Goal: Information Seeking & Learning: Learn about a topic

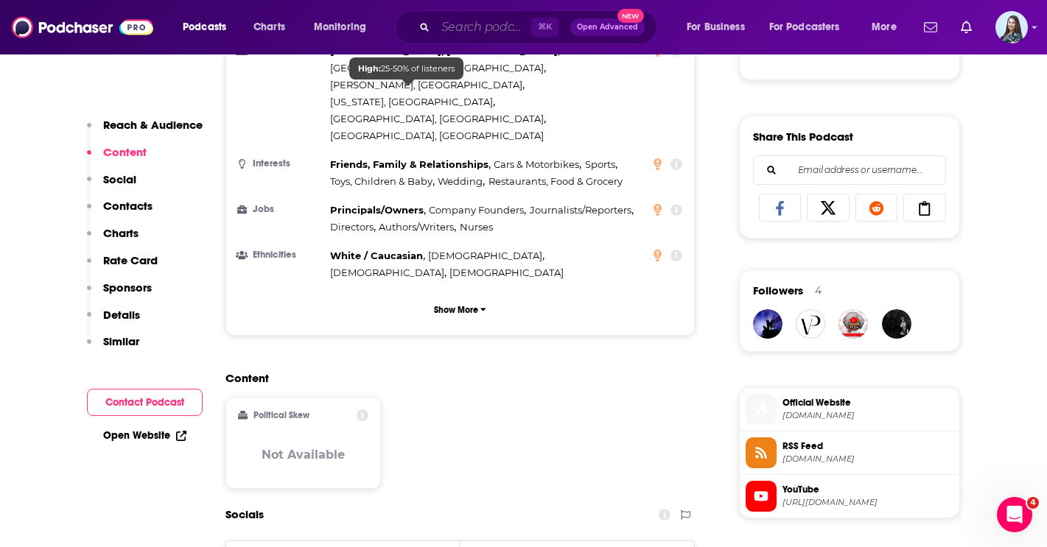
scroll to position [862, 0]
click at [437, 27] on input "Search podcasts, credits, & more..." at bounding box center [483, 27] width 96 height 24
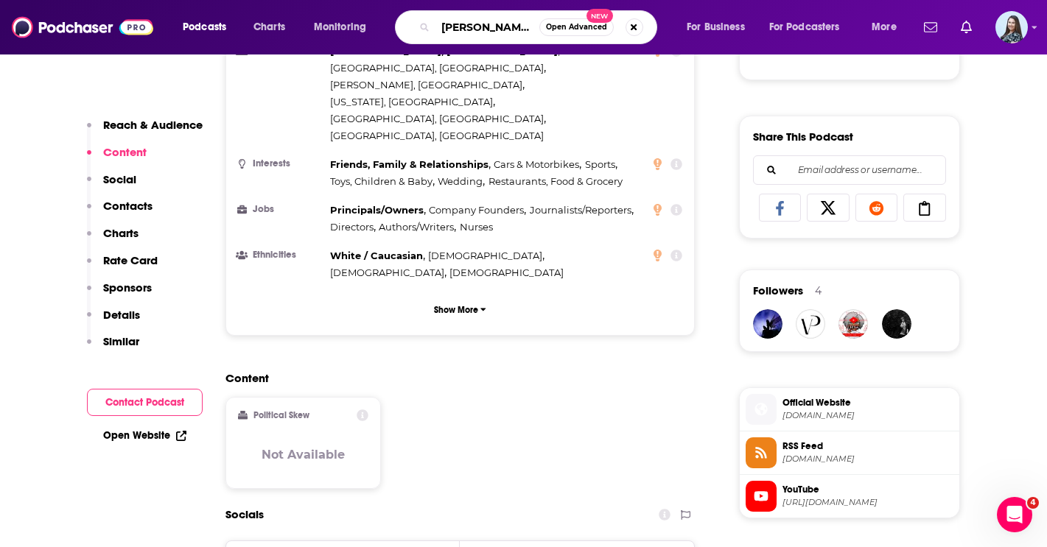
type input "[PERSON_NAME]"
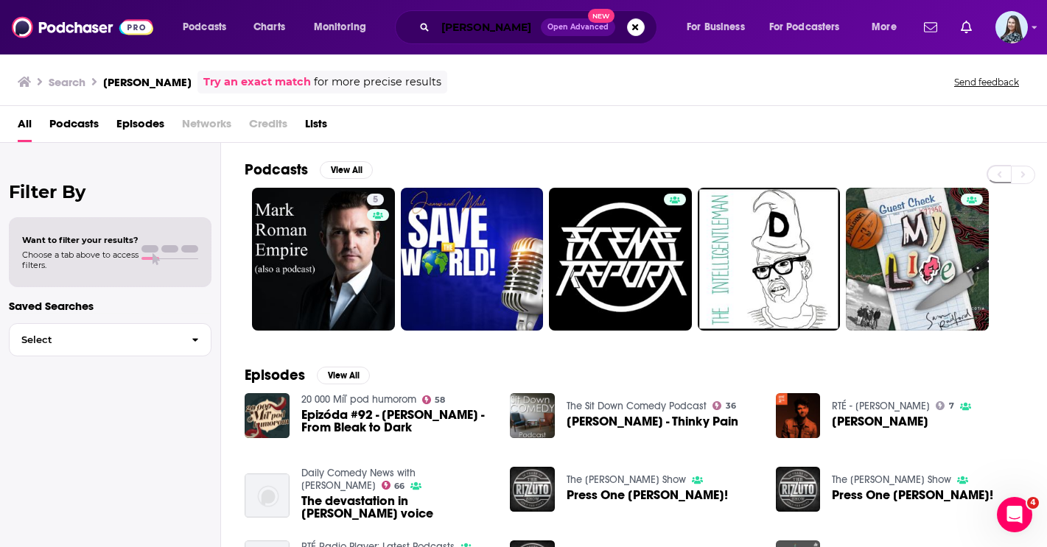
click at [507, 33] on input "[PERSON_NAME]" at bounding box center [487, 27] width 105 height 24
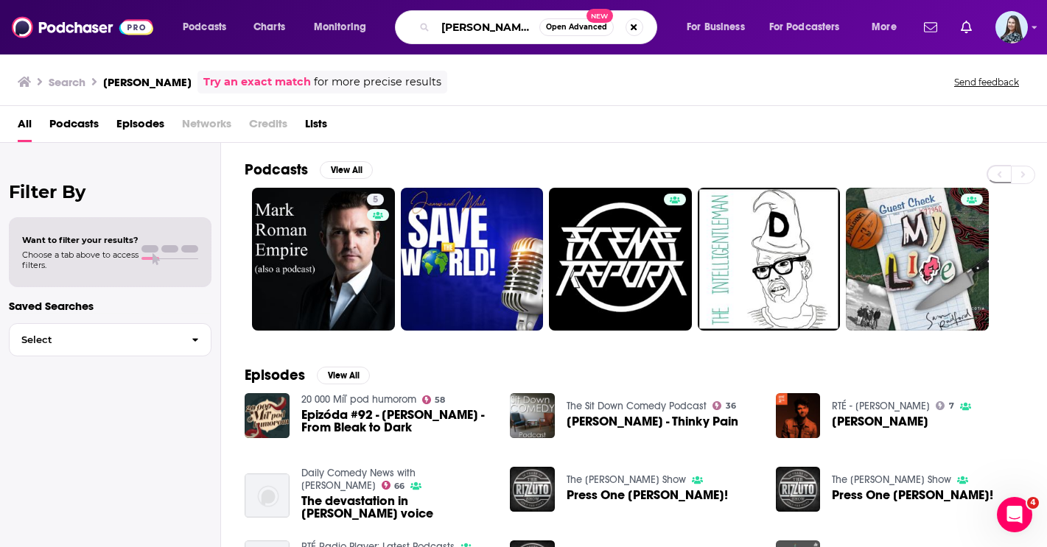
click at [507, 33] on input "[PERSON_NAME]" at bounding box center [487, 27] width 104 height 24
paste input "Life is Short with [PERSON_NAME]"
type input "Life is Short with [PERSON_NAME]"
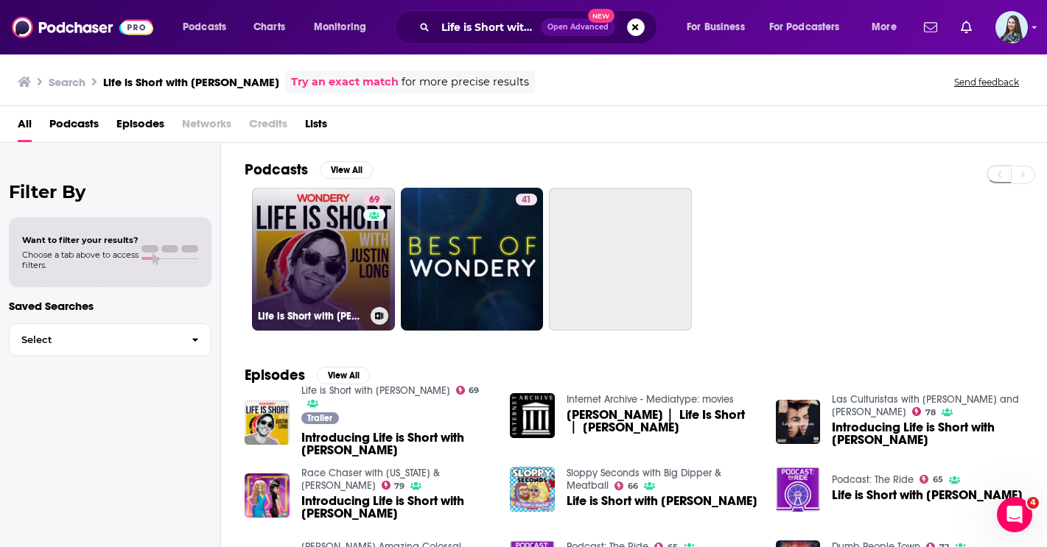
click at [332, 243] on link "69 Life is Short with [PERSON_NAME]" at bounding box center [323, 259] width 143 height 143
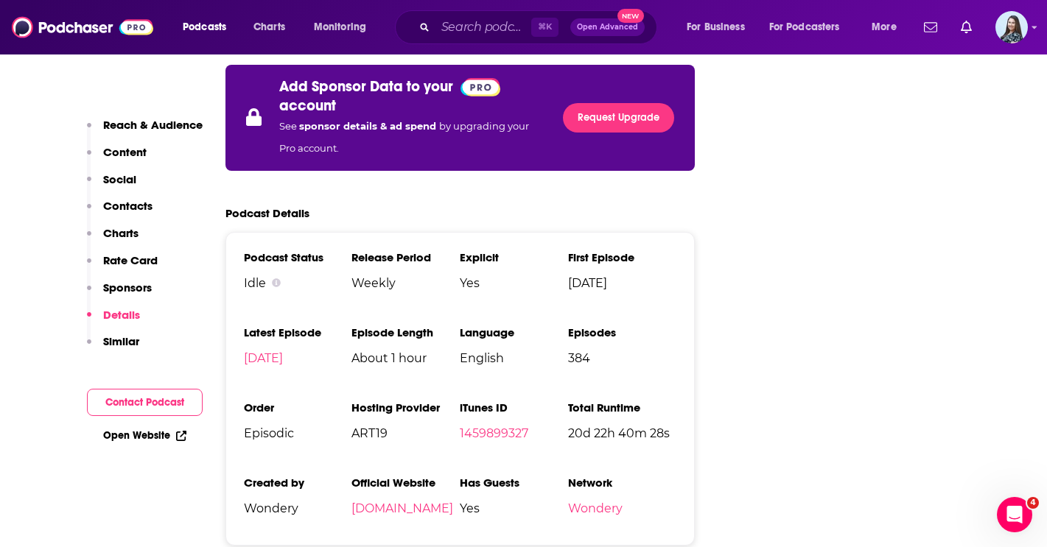
scroll to position [2973, 0]
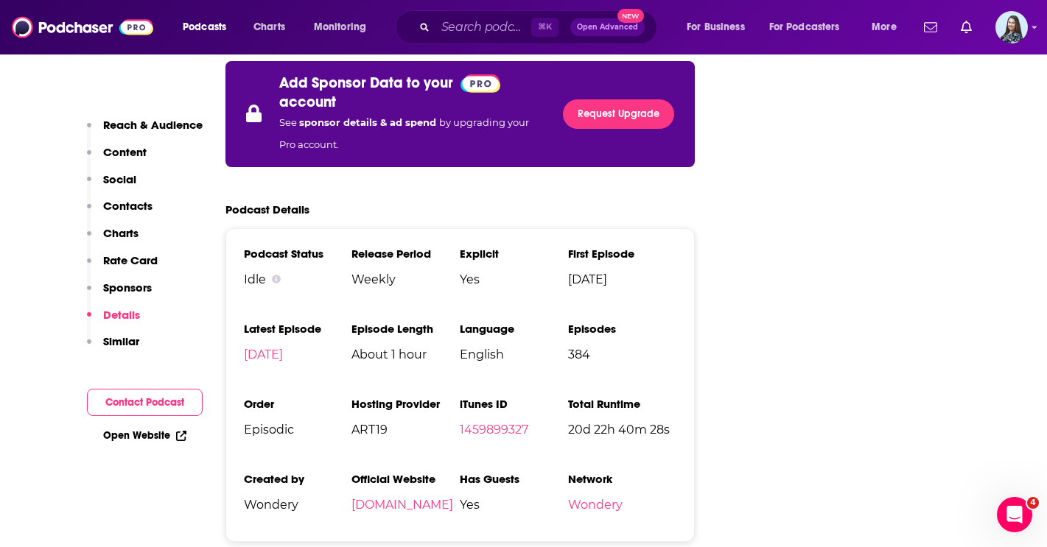
click at [494, 397] on li "iTunes ID 1459899327" at bounding box center [514, 423] width 108 height 52
click at [489, 423] on link "1459899327" at bounding box center [494, 430] width 68 height 14
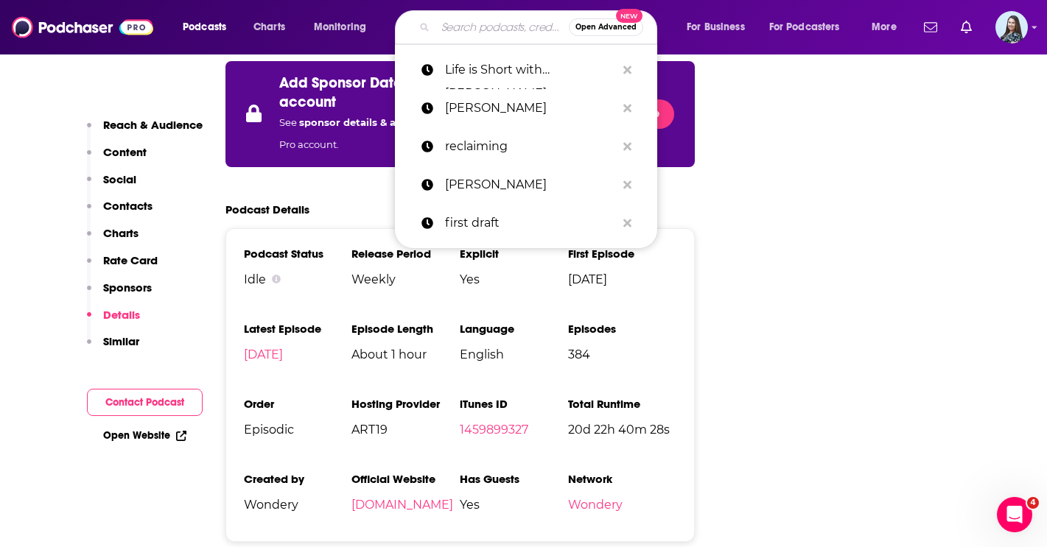
click at [513, 29] on input "Search podcasts, credits, & more..." at bounding box center [501, 27] width 133 height 24
paste input "Literally! With [PERSON_NAME]"
type input "Literally! With [PERSON_NAME]"
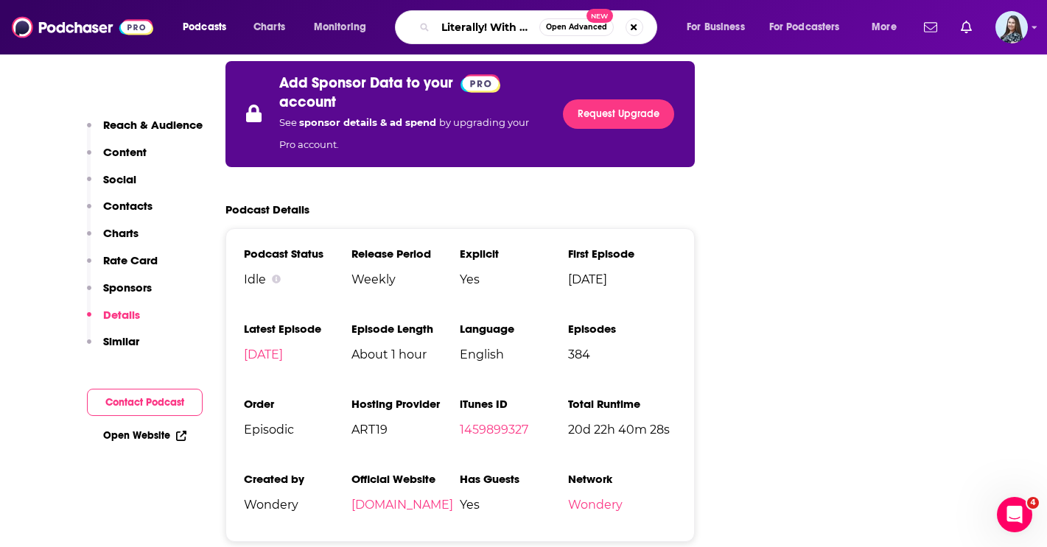
scroll to position [0, 41]
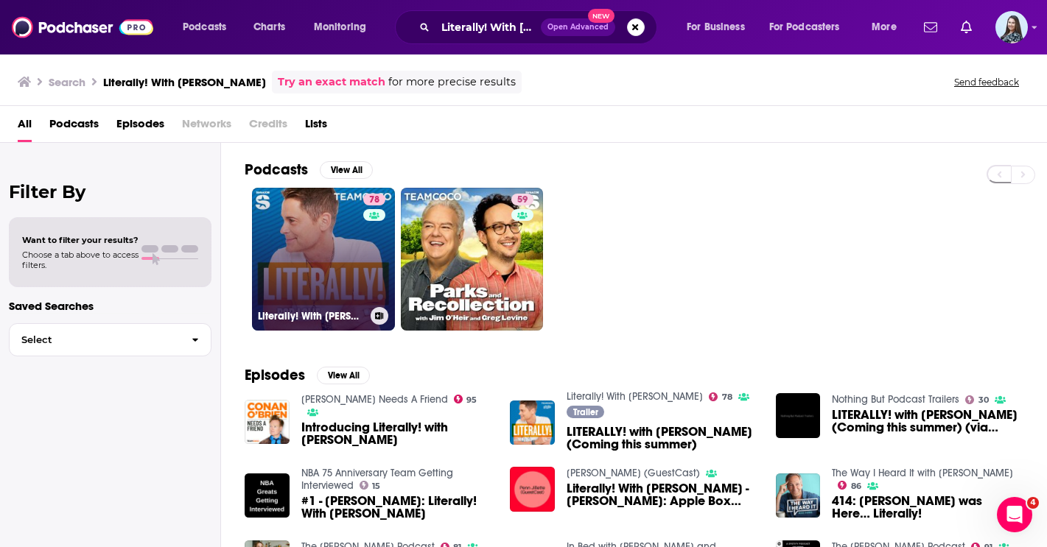
click at [342, 244] on link "78 Literally! With [PERSON_NAME]" at bounding box center [323, 259] width 143 height 143
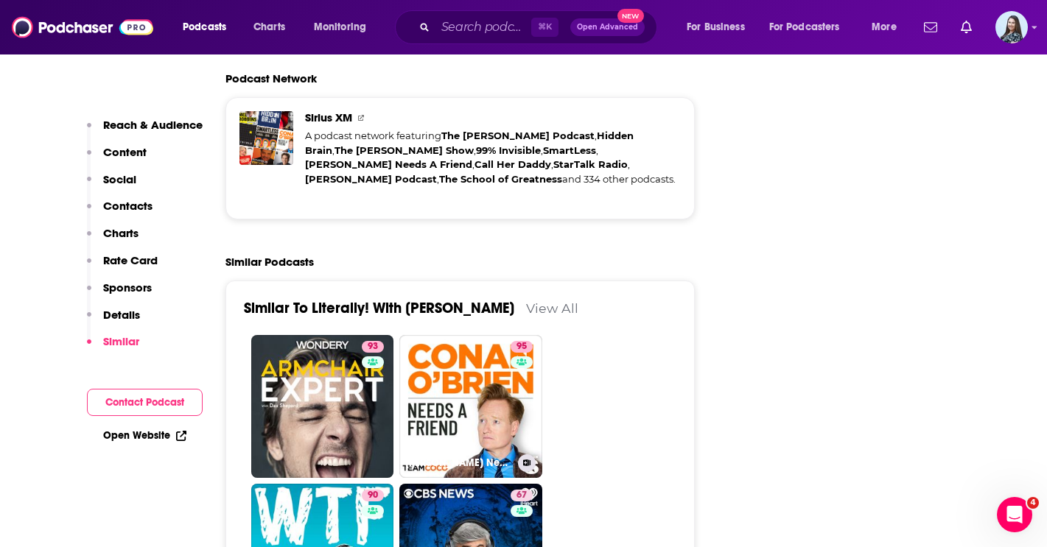
scroll to position [3486, 0]
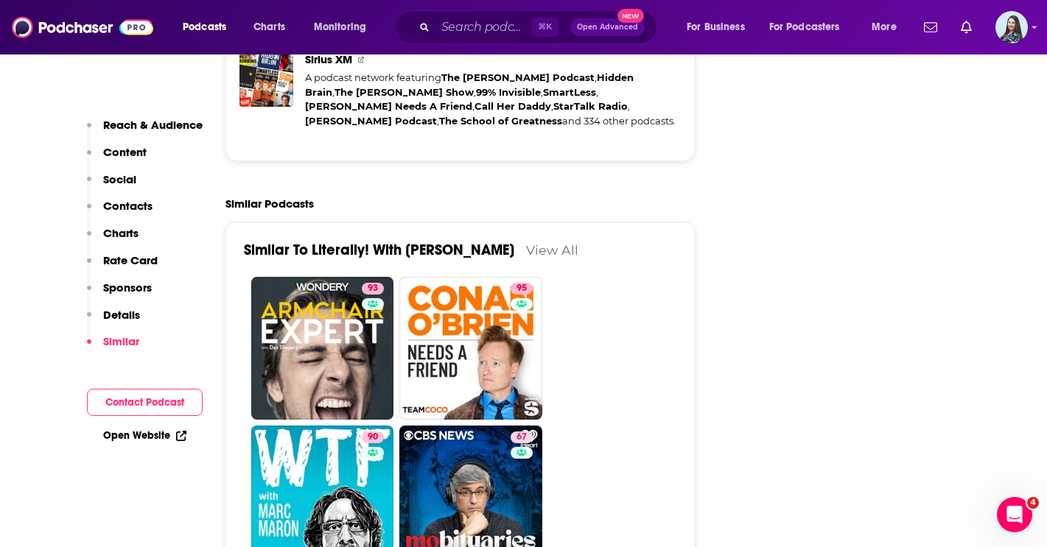
click at [526, 242] on link "View All" at bounding box center [552, 249] width 52 height 15
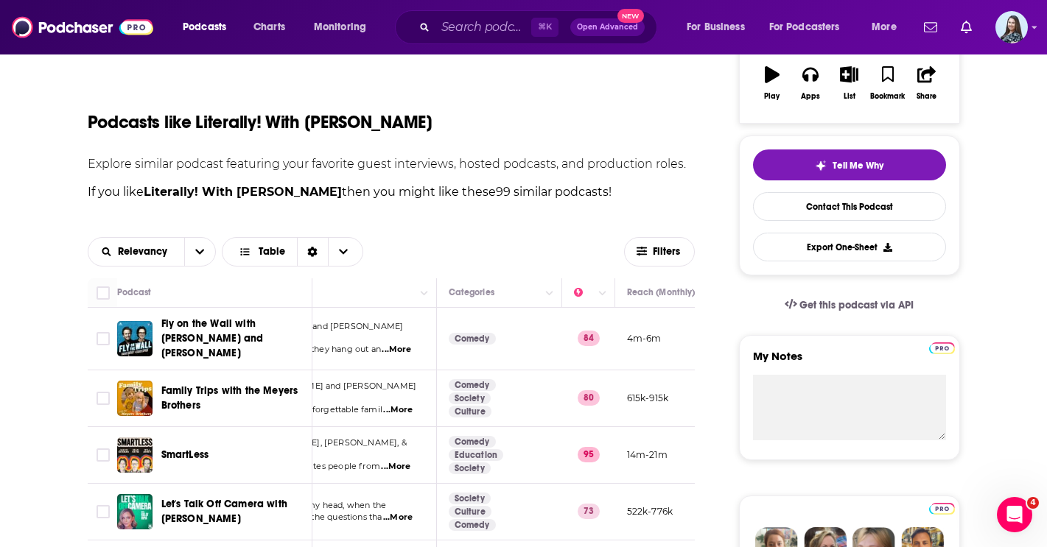
scroll to position [256, 0]
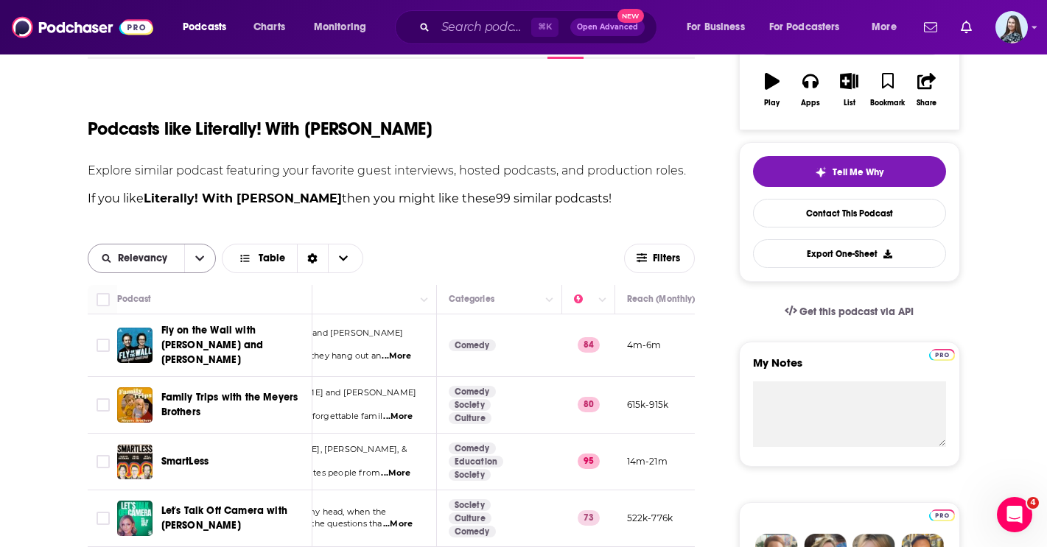
click at [208, 252] on button "open menu" at bounding box center [199, 259] width 31 height 28
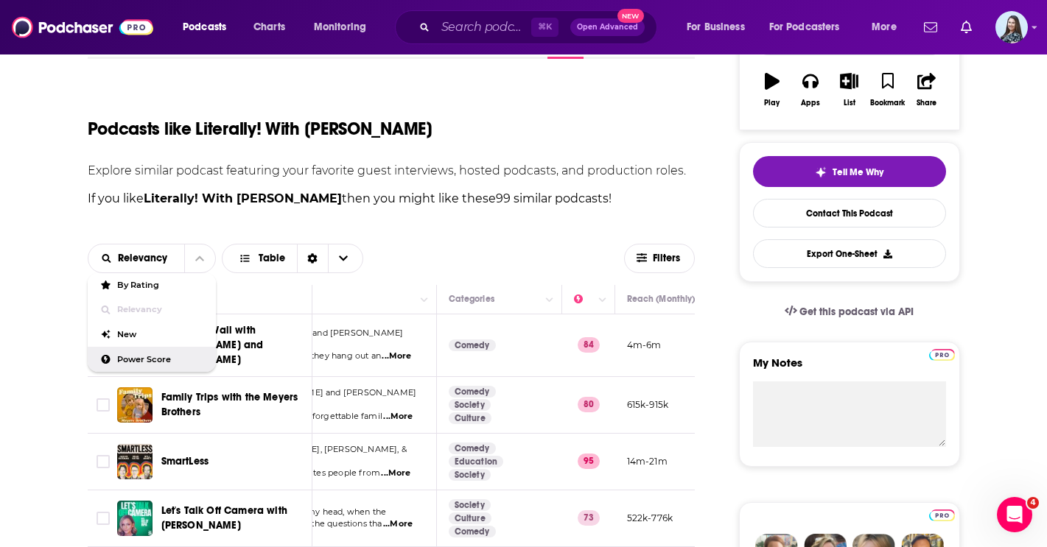
click at [152, 358] on span "Power Score" at bounding box center [160, 360] width 87 height 8
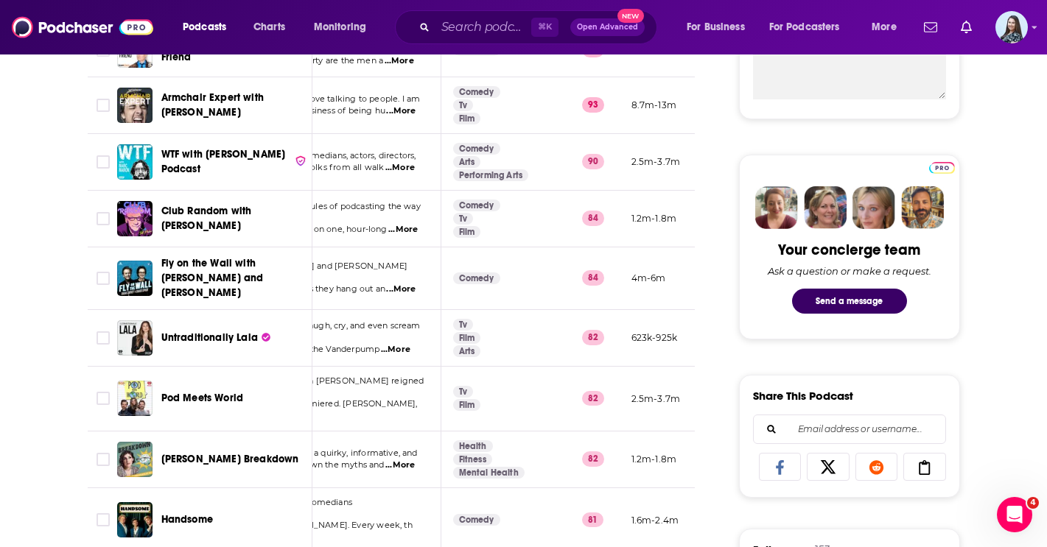
scroll to position [608, 0]
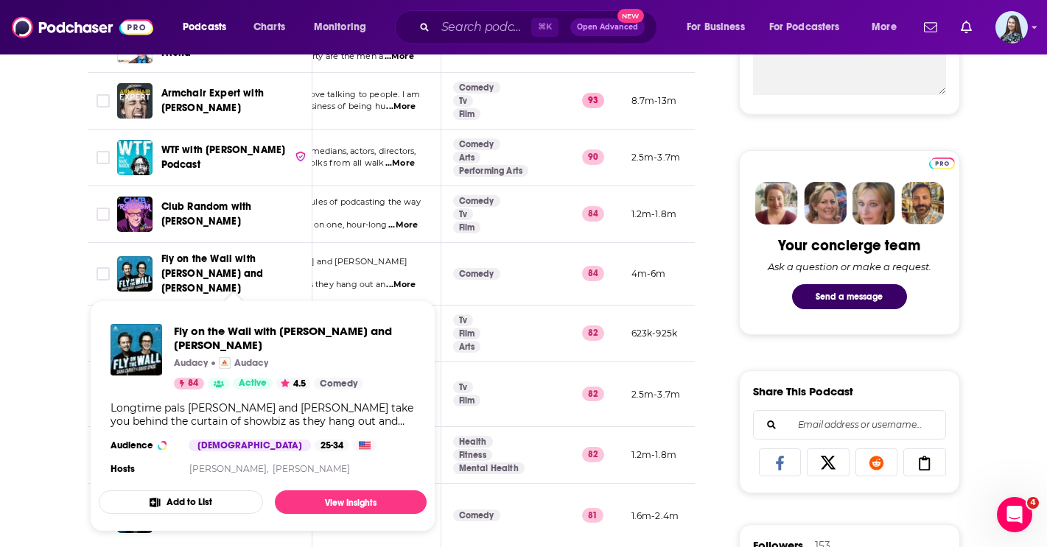
click at [244, 266] on span "Fly on the Wall with [PERSON_NAME] and [PERSON_NAME]" at bounding box center [212, 274] width 102 height 42
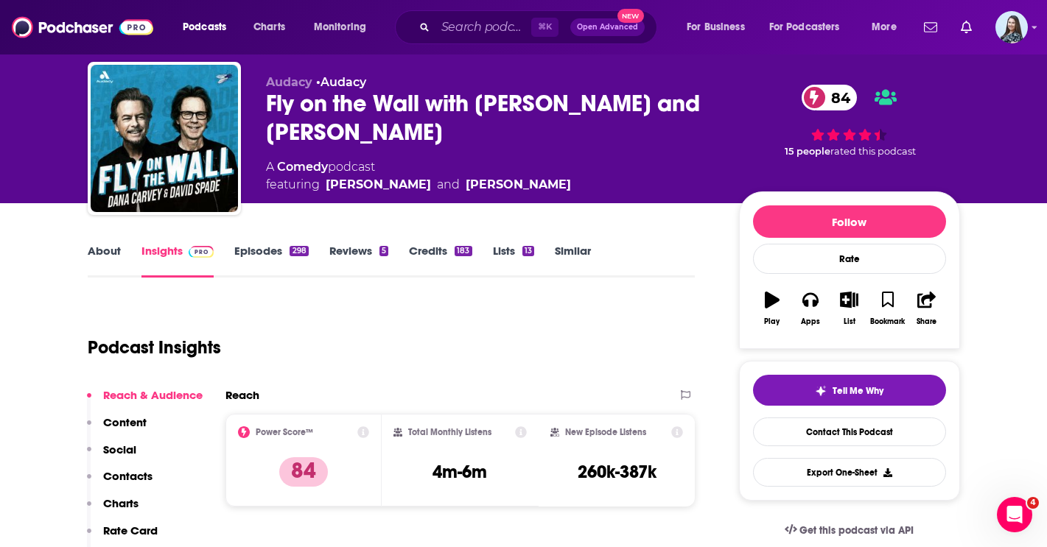
scroll to position [28, 0]
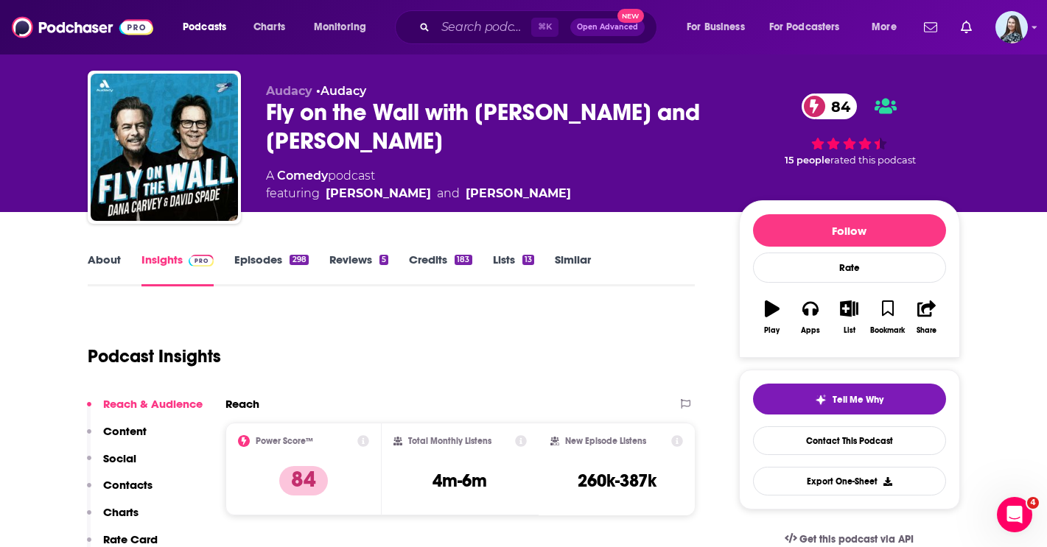
click at [356, 108] on div "Fly on the Wall with [PERSON_NAME] and [PERSON_NAME] 84" at bounding box center [490, 126] width 449 height 57
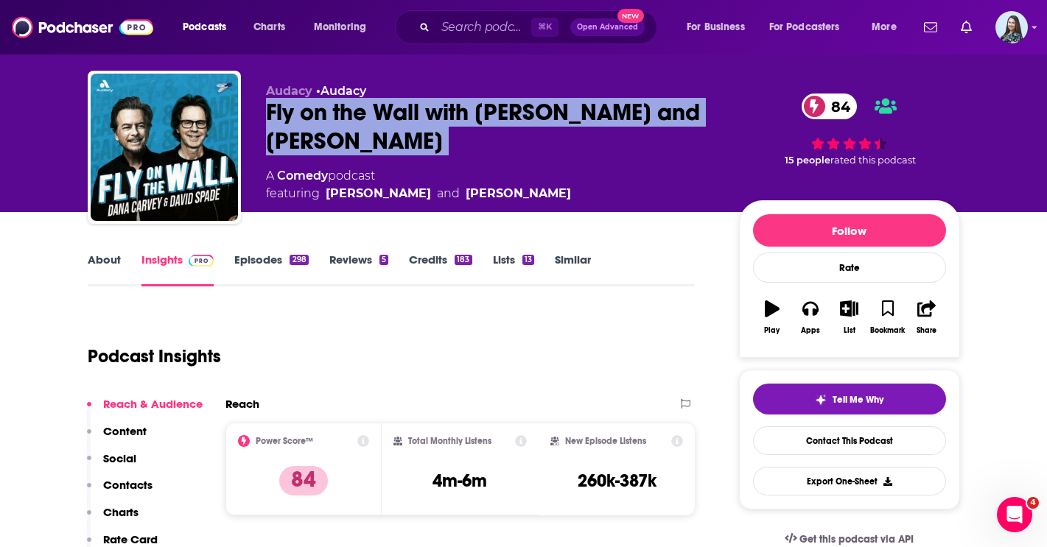
click at [356, 108] on div "Fly on the Wall with [PERSON_NAME] and [PERSON_NAME] 84" at bounding box center [490, 126] width 449 height 57
copy div "Fly on the Wall with [PERSON_NAME] and [PERSON_NAME] 84"
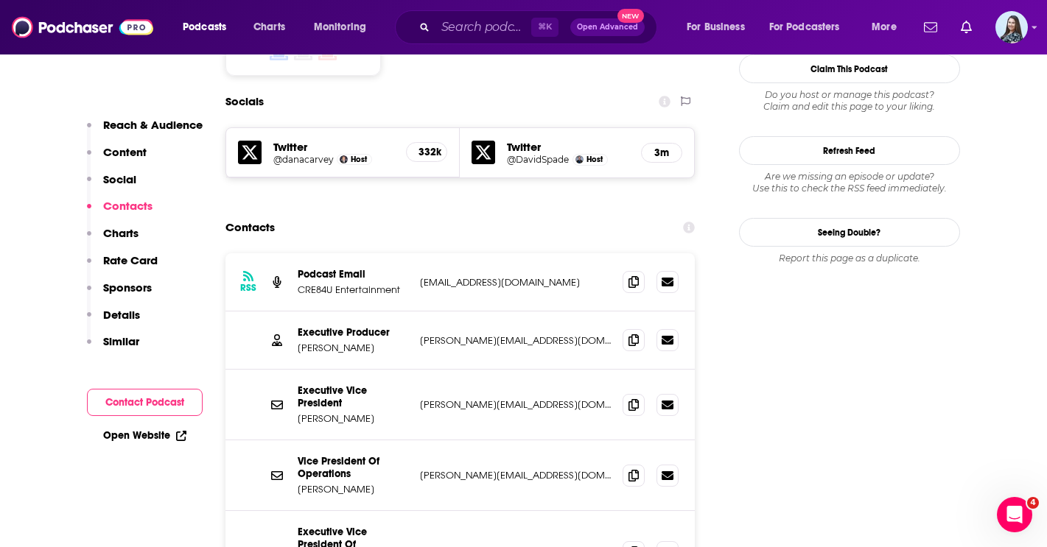
scroll to position [1286, 0]
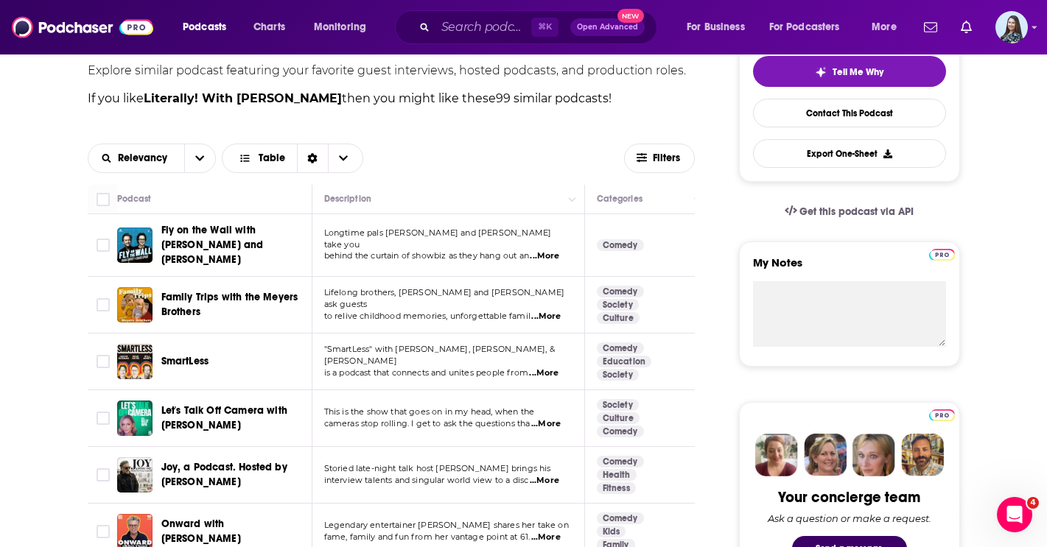
scroll to position [360, 0]
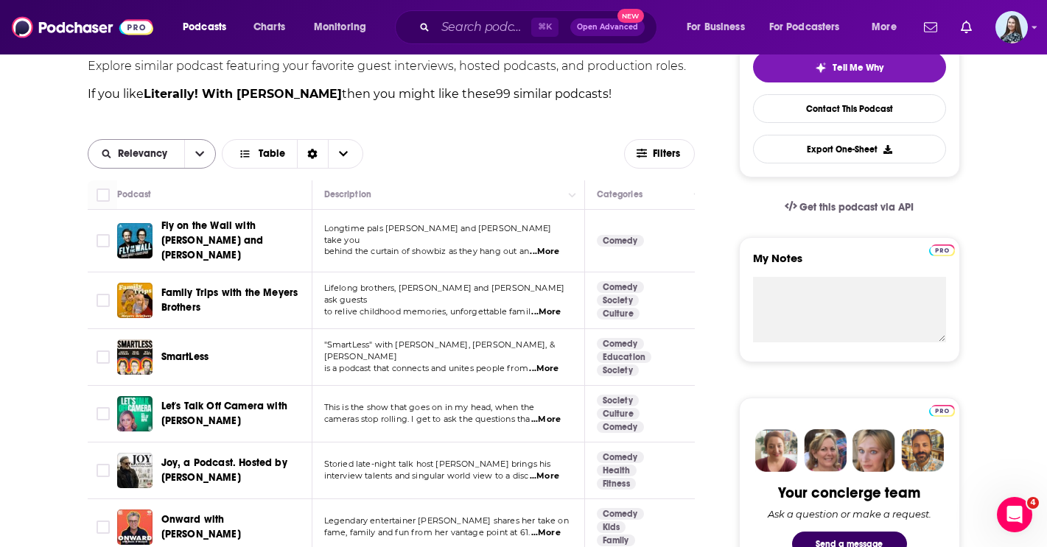
click at [191, 155] on button "open menu" at bounding box center [199, 154] width 31 height 28
click at [165, 253] on span "Power Score" at bounding box center [160, 255] width 87 height 8
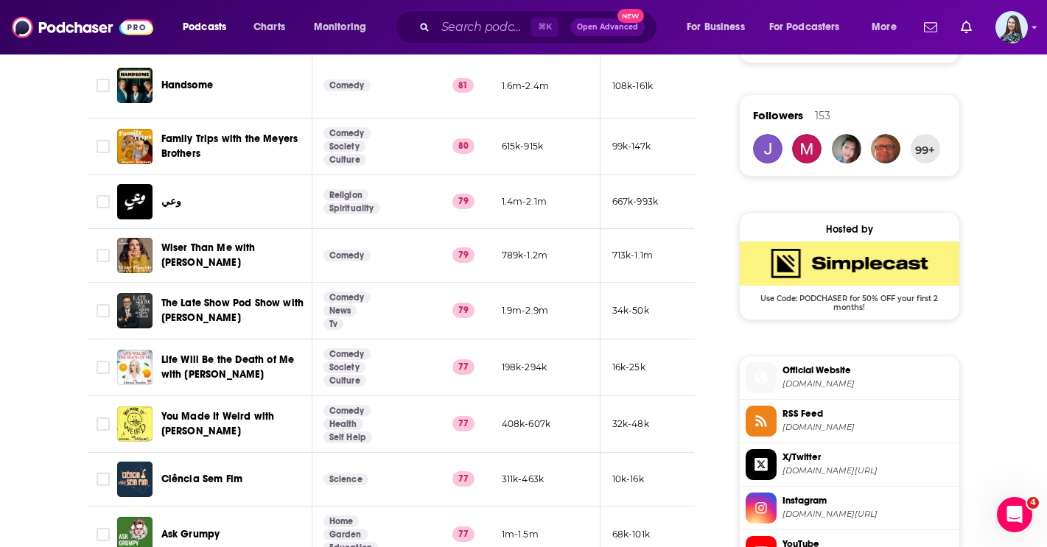
scroll to position [0, 275]
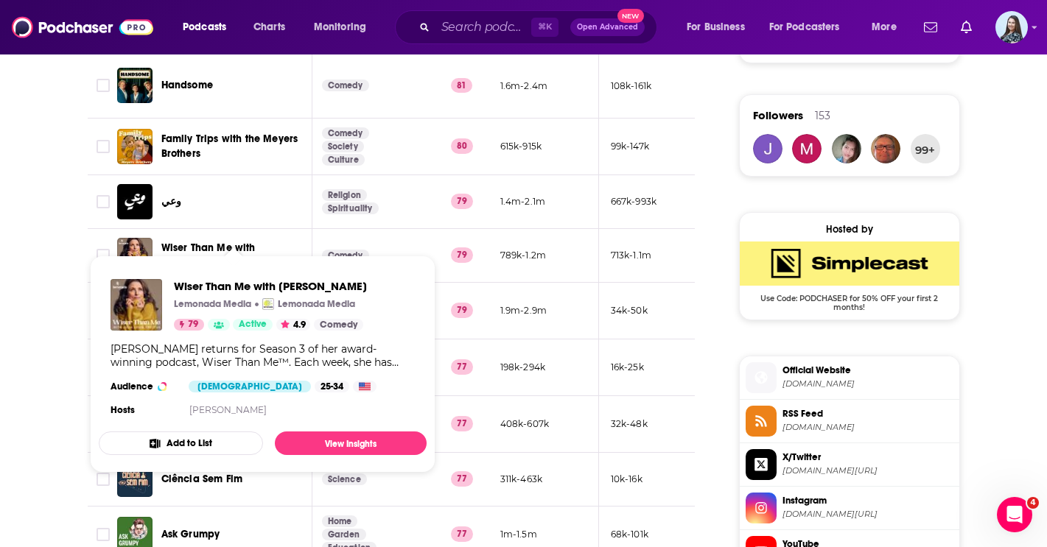
drag, startPoint x: 161, startPoint y: 215, endPoint x: 242, endPoint y: 240, distance: 84.8
click at [242, 240] on div "Wiser Than Me with [PERSON_NAME]" at bounding box center [237, 255] width 153 height 35
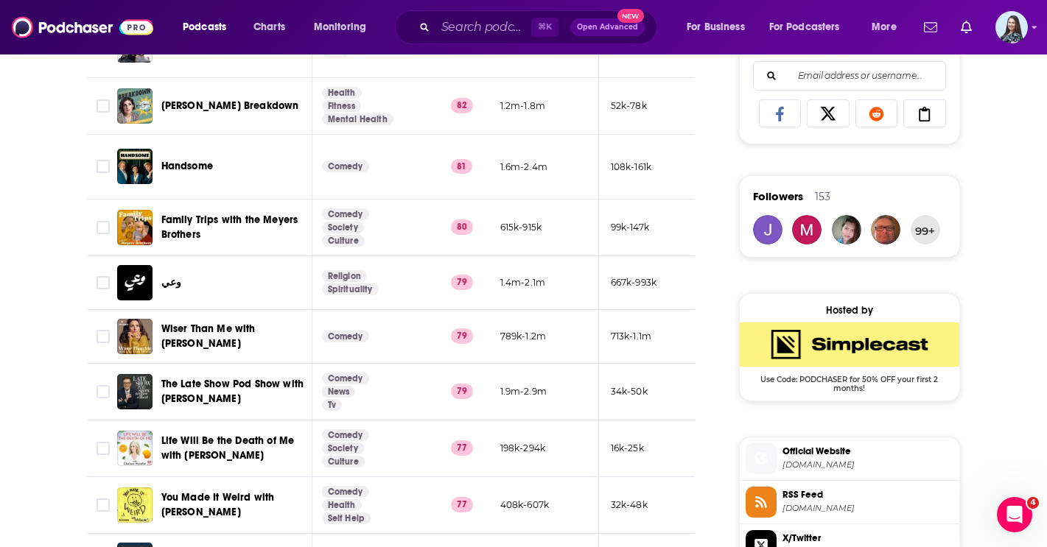
scroll to position [957, 0]
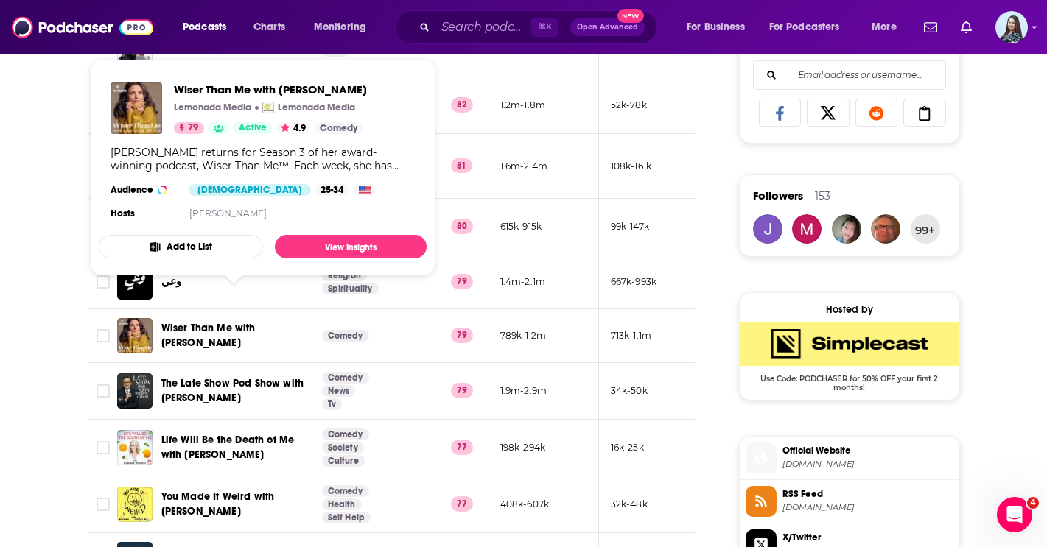
click at [215, 322] on span "Wiser Than Me with [PERSON_NAME]" at bounding box center [208, 335] width 94 height 27
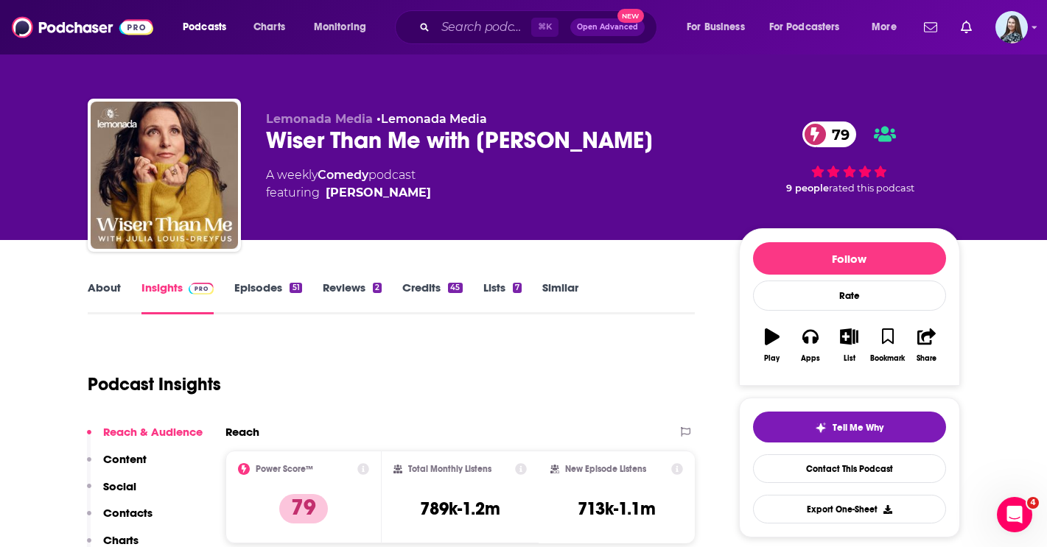
click at [357, 147] on div "Wiser Than Me with [PERSON_NAME] 79" at bounding box center [490, 140] width 449 height 29
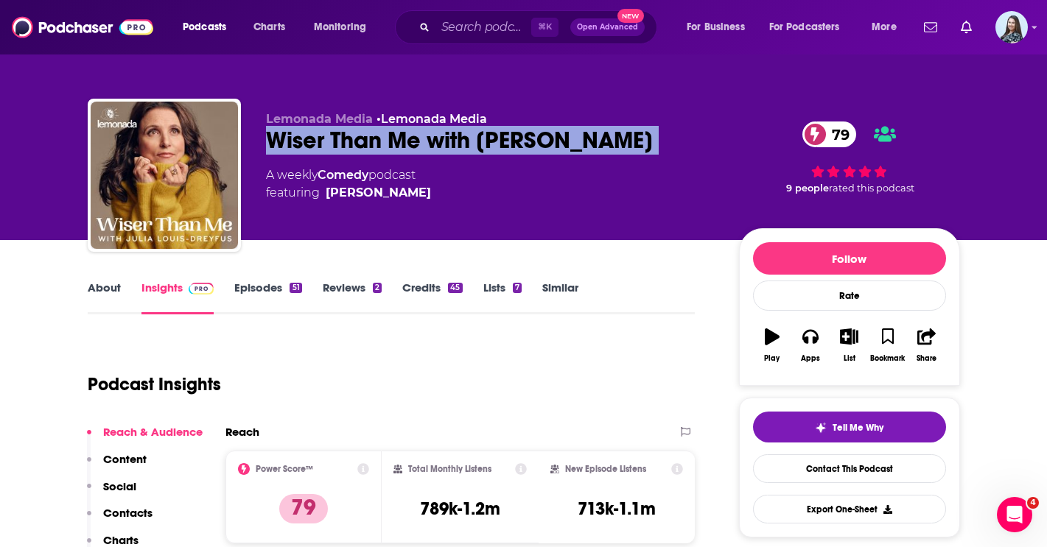
click at [357, 147] on div "Wiser Than Me with [PERSON_NAME] 79" at bounding box center [490, 140] width 449 height 29
copy div "Wiser Than Me with [PERSON_NAME] 79"
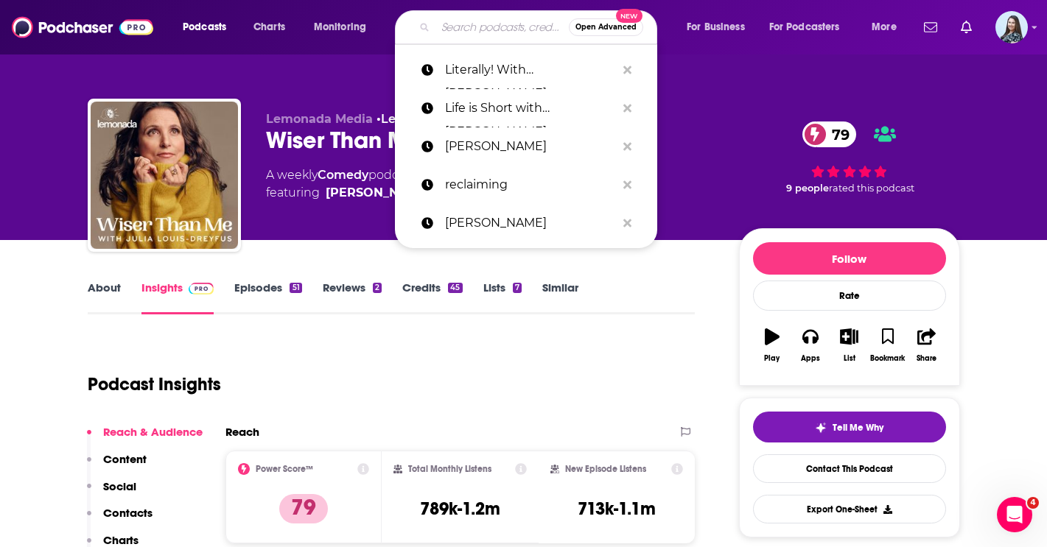
click at [467, 31] on input "Search podcasts, credits, & more..." at bounding box center [501, 27] width 133 height 24
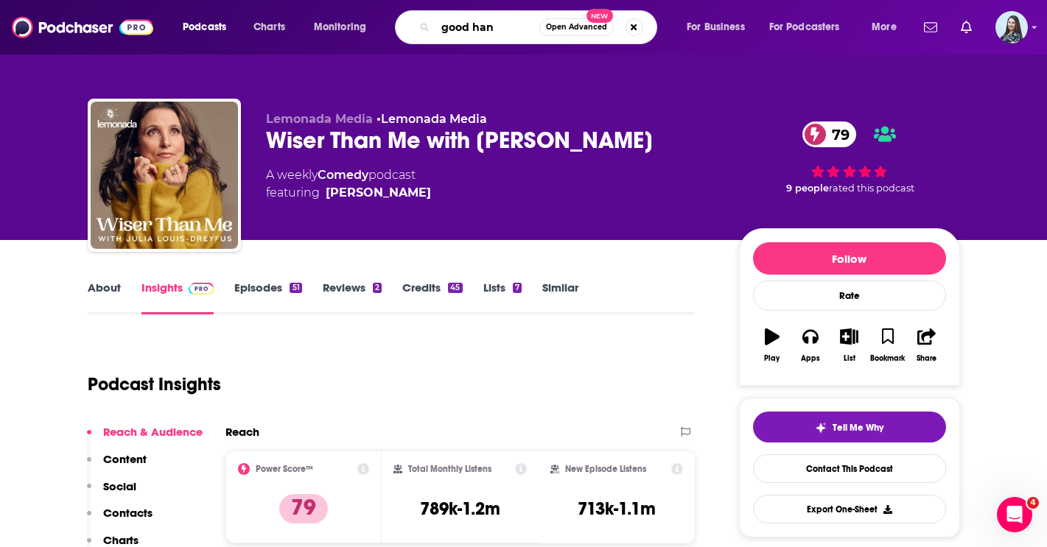
type input "good hang"
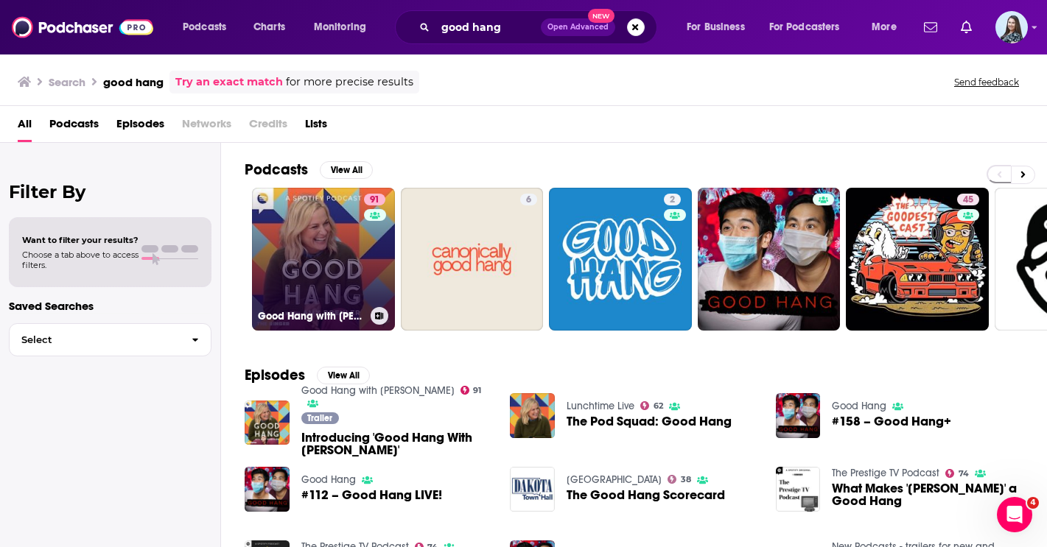
click at [367, 269] on div "91" at bounding box center [376, 250] width 25 height 113
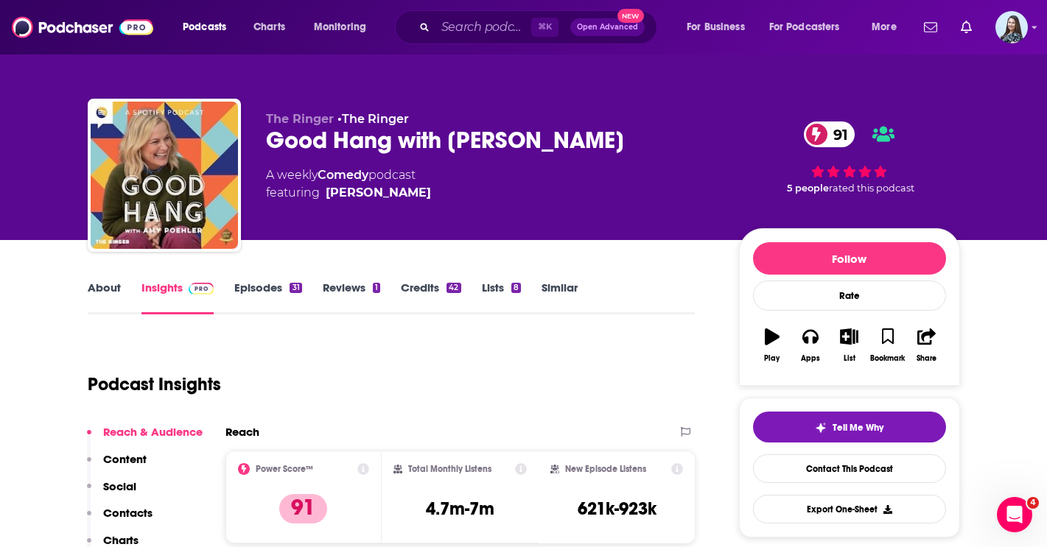
click at [390, 137] on div "Good Hang with [PERSON_NAME] 91" at bounding box center [490, 140] width 449 height 29
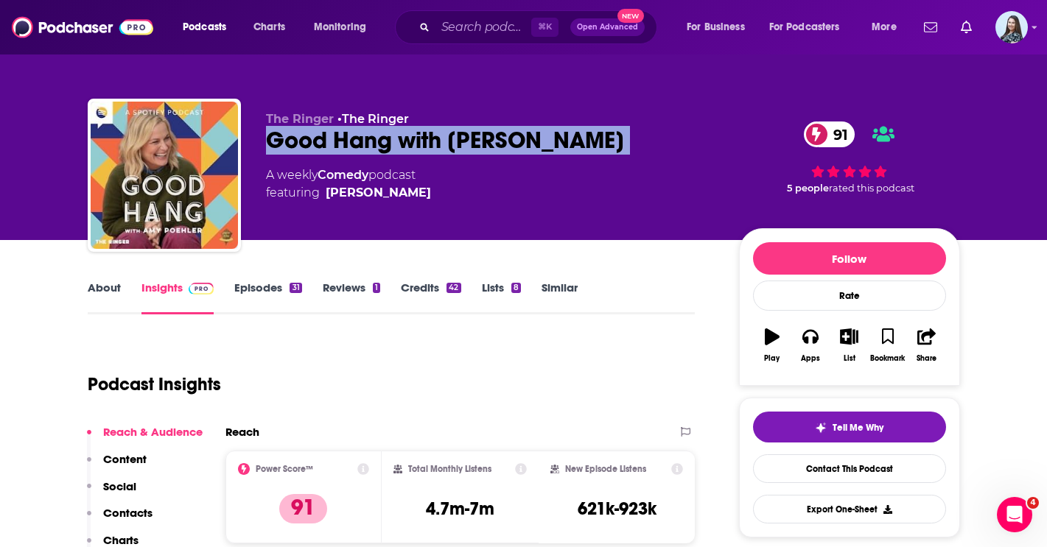
click at [390, 137] on div "Good Hang with [PERSON_NAME] 91" at bounding box center [490, 140] width 449 height 29
copy div "Good Hang with [PERSON_NAME] 91"
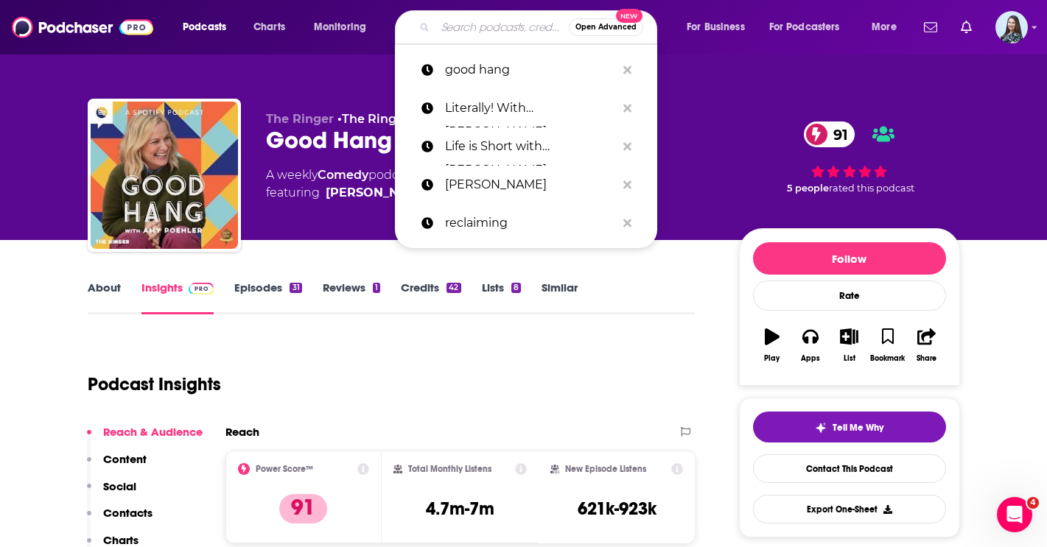
click at [468, 32] on input "Search podcasts, credits, & more..." at bounding box center [501, 27] width 133 height 24
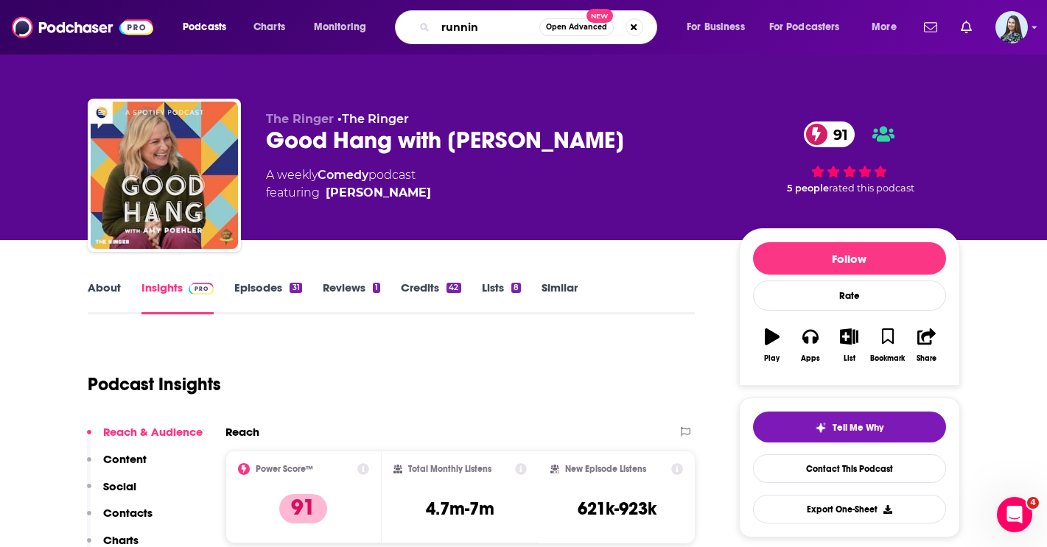
type input "running"
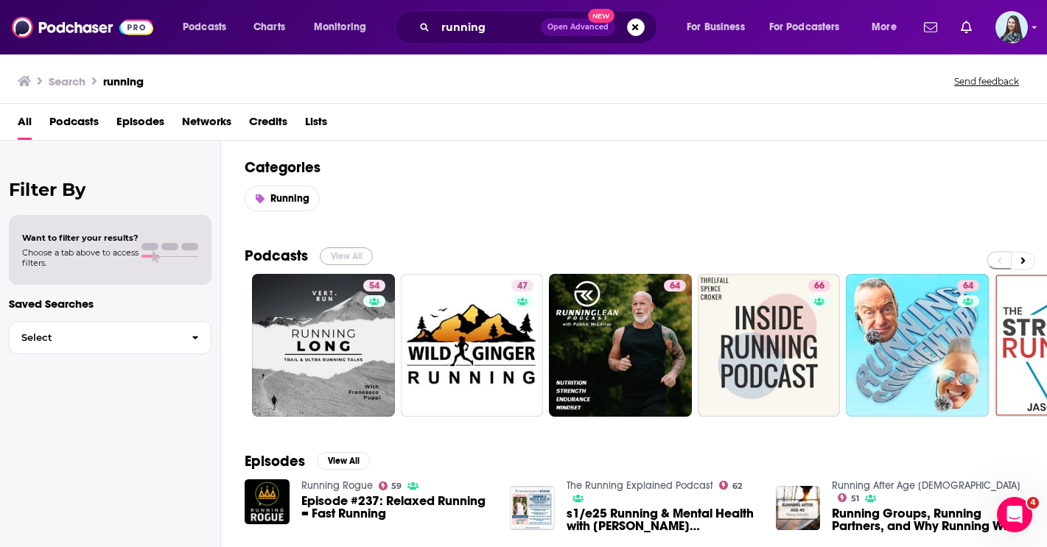
click at [354, 259] on button "View All" at bounding box center [346, 256] width 53 height 18
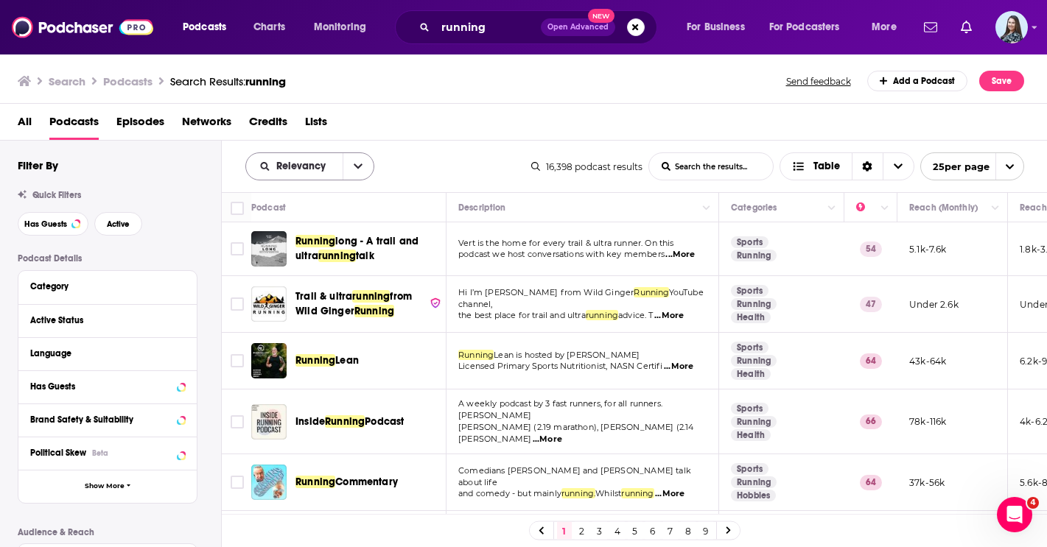
click at [343, 166] on button "open menu" at bounding box center [357, 166] width 31 height 27
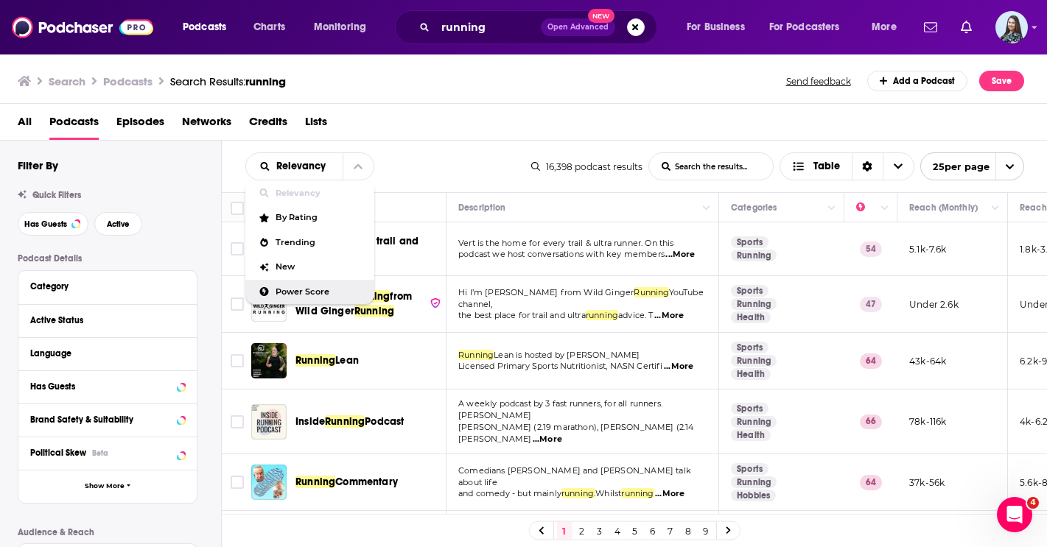
click at [312, 295] on span "Power Score" at bounding box center [318, 292] width 87 height 8
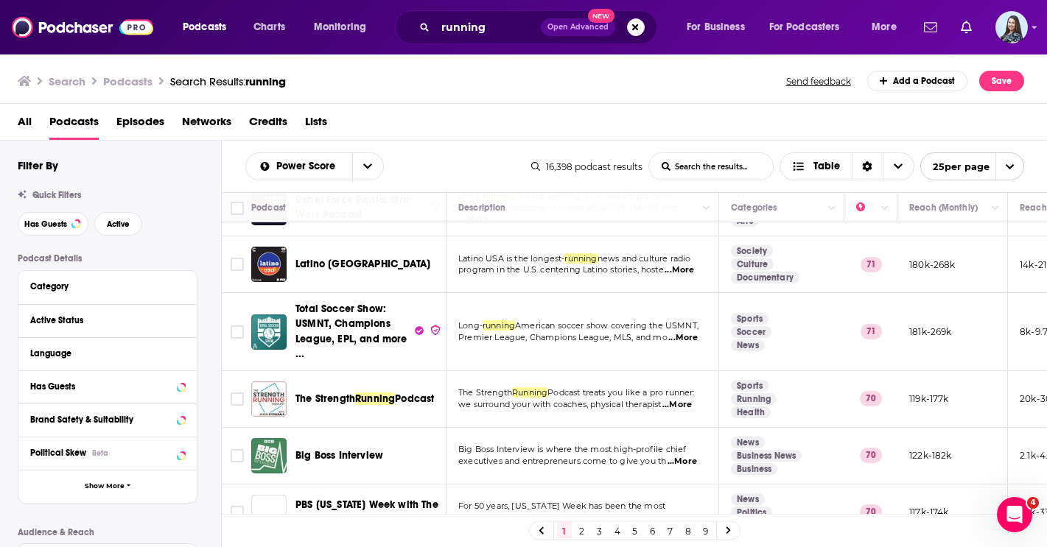
scroll to position [1146, 0]
